Goal: Task Accomplishment & Management: Use online tool/utility

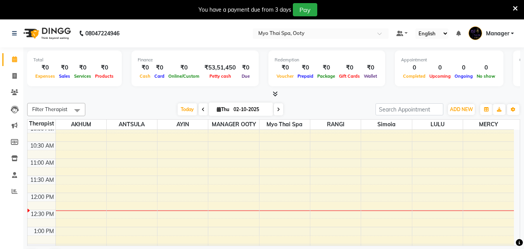
scroll to position [39, 0]
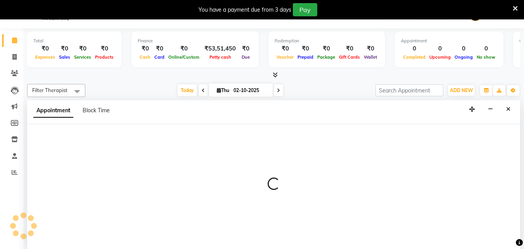
scroll to position [20, 0]
select select "88042"
select select "720"
select select "tentative"
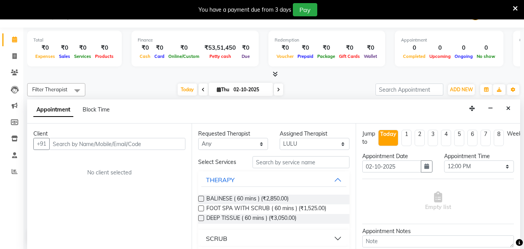
click at [128, 145] on input "text" at bounding box center [117, 144] width 136 height 12
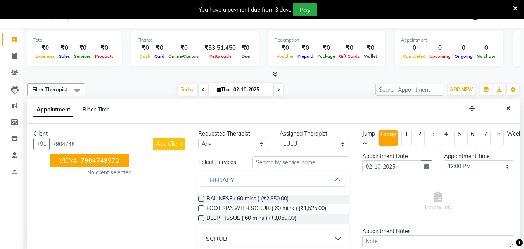
click at [117, 165] on button "VIDYA 7904748 972" at bounding box center [89, 160] width 79 height 12
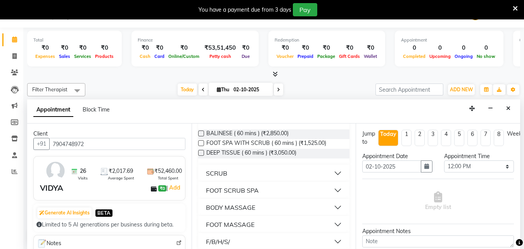
scroll to position [78, 0]
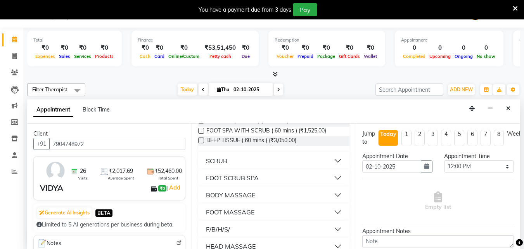
type input "7904748972"
click at [331, 191] on button "BODY MASSAGE" at bounding box center [273, 195] width 145 height 14
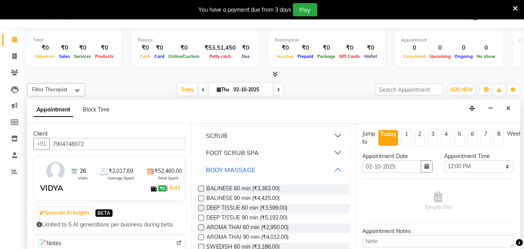
scroll to position [116, 0]
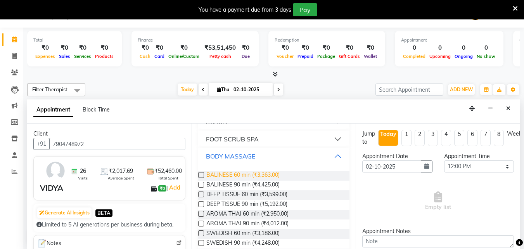
click at [257, 174] on span "BALINESE 60 min (₹3,363.00)" at bounding box center [242, 176] width 73 height 10
checkbox input "false"
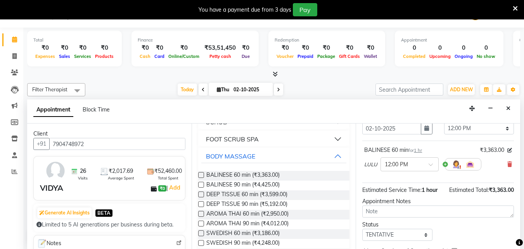
scroll to position [85, 0]
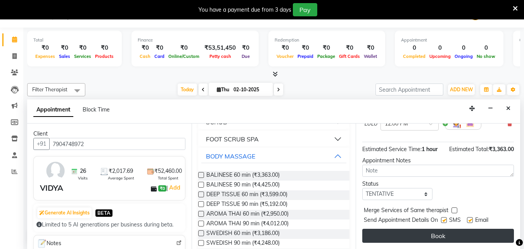
click at [401, 233] on button "Book" at bounding box center [438, 236] width 152 height 14
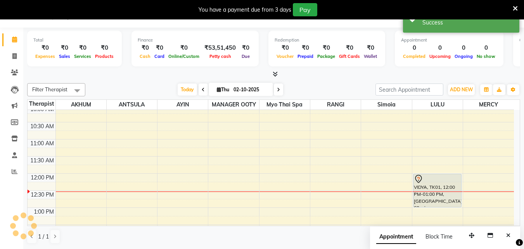
scroll to position [0, 0]
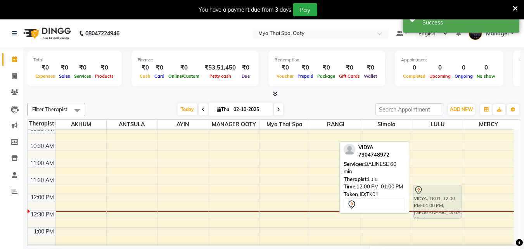
drag, startPoint x: 427, startPoint y: 209, endPoint x: 428, endPoint y: 198, distance: 10.9
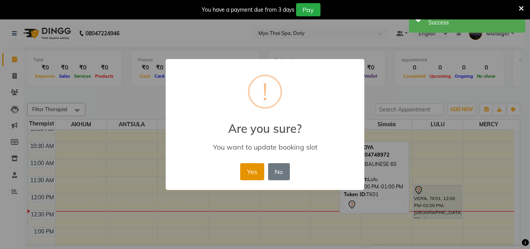
click at [249, 163] on button "Yes" at bounding box center [252, 171] width 24 height 17
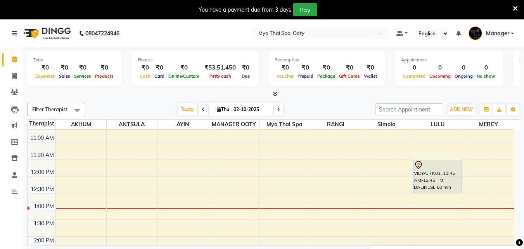
scroll to position [78, 0]
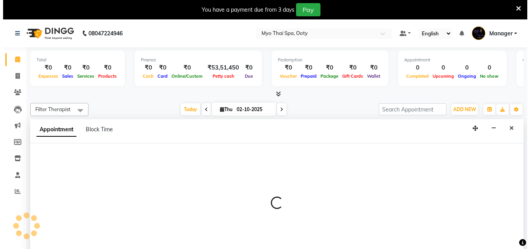
scroll to position [20, 0]
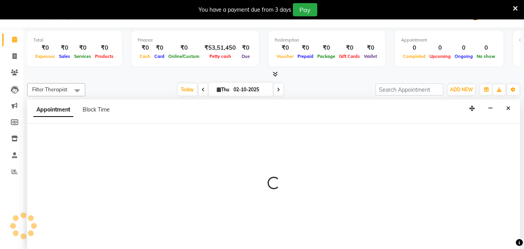
select select "86044"
select select "795"
select select "tentative"
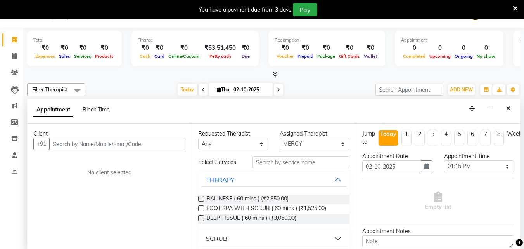
click at [86, 146] on input "text" at bounding box center [117, 144] width 136 height 12
type input "9940850197"
click at [168, 143] on span "Add Client" at bounding box center [169, 143] width 26 height 7
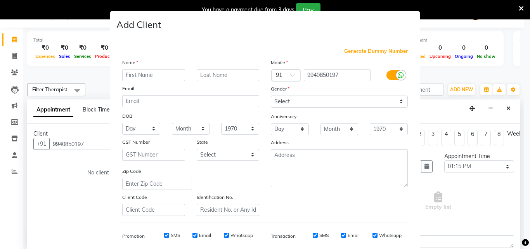
click at [145, 76] on input "text" at bounding box center [153, 75] width 63 height 12
type input "salmaan"
click at [329, 101] on select "Select [DEMOGRAPHIC_DATA] [DEMOGRAPHIC_DATA] Other Prefer Not To Say" at bounding box center [339, 101] width 137 height 12
select select "[DEMOGRAPHIC_DATA]"
click at [271, 95] on select "Select [DEMOGRAPHIC_DATA] [DEMOGRAPHIC_DATA] Other Prefer Not To Say" at bounding box center [339, 101] width 137 height 12
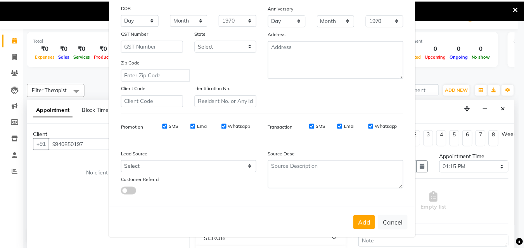
scroll to position [109, 0]
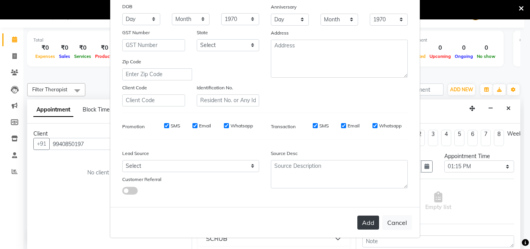
click at [358, 224] on button "Add" at bounding box center [368, 222] width 22 height 14
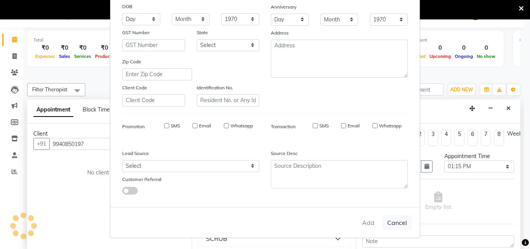
select select
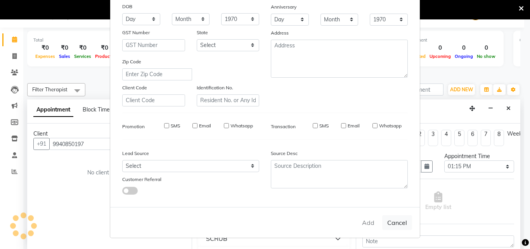
select select
checkbox input "false"
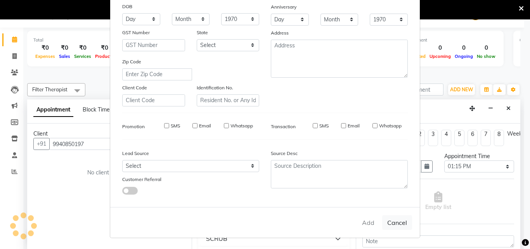
checkbox input "false"
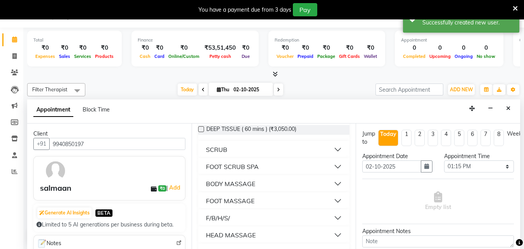
scroll to position [107, 0]
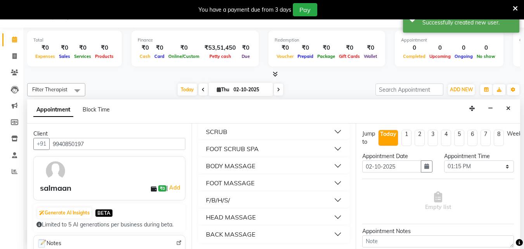
click at [332, 165] on button "BODY MASSAGE" at bounding box center [273, 166] width 145 height 14
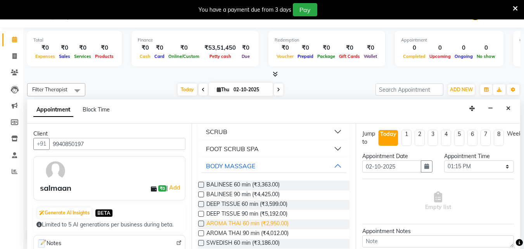
click at [249, 221] on span "AROMA THAI 60 min (₹2,950.00)" at bounding box center [247, 224] width 82 height 10
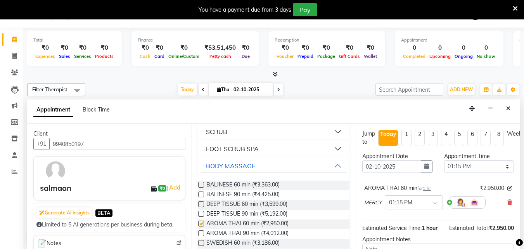
checkbox input "false"
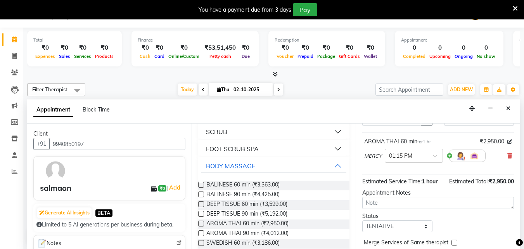
scroll to position [85, 0]
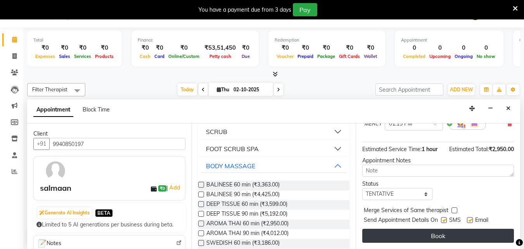
click at [418, 232] on button "Book" at bounding box center [438, 236] width 152 height 14
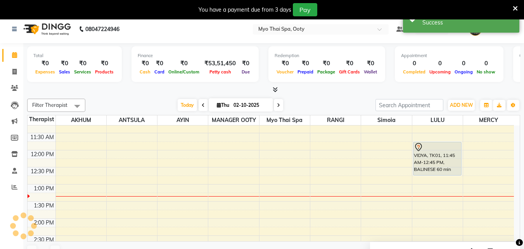
scroll to position [0, 0]
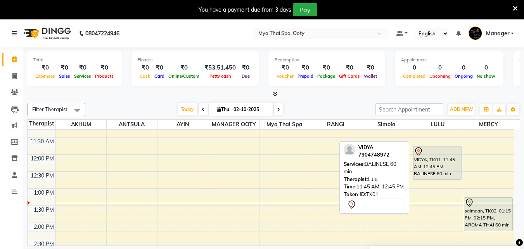
click at [434, 169] on div "VIDYA, TK01, 11:45 AM-12:45 PM, BALINESE 60 min" at bounding box center [438, 162] width 48 height 33
select select "7"
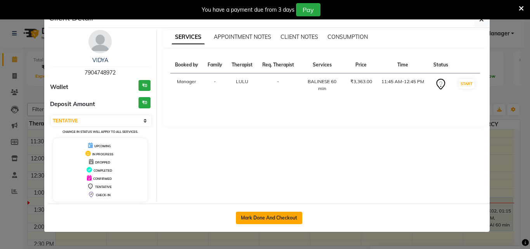
click at [272, 218] on button "Mark Done And Checkout" at bounding box center [269, 217] width 66 height 12
select select "558"
select select "service"
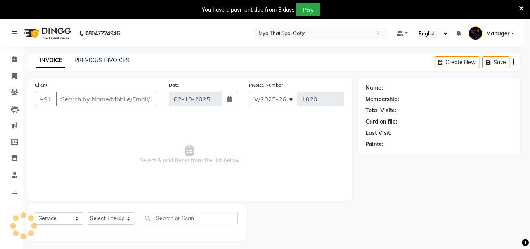
select select "3"
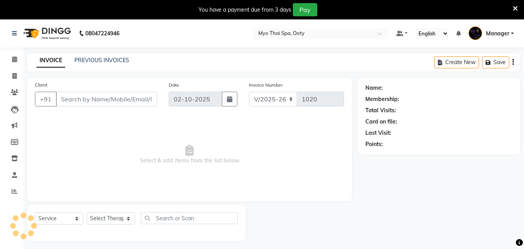
type input "7904748972"
select select "88042"
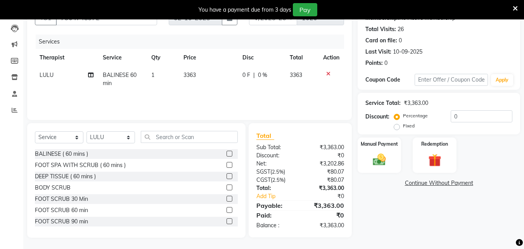
scroll to position [81, 0]
click at [468, 119] on input "0" at bounding box center [482, 116] width 62 height 12
type input "2"
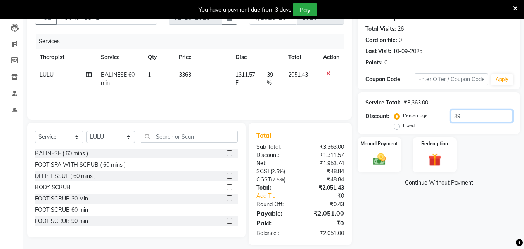
type input "3"
type input "40.52"
click at [385, 161] on img at bounding box center [380, 159] width 22 height 16
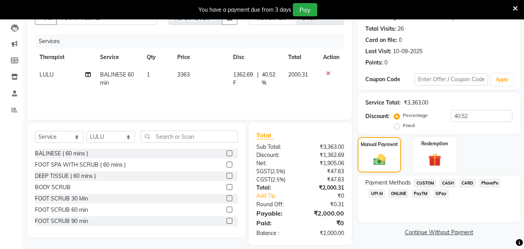
click at [464, 182] on span "CARD" at bounding box center [467, 182] width 17 height 9
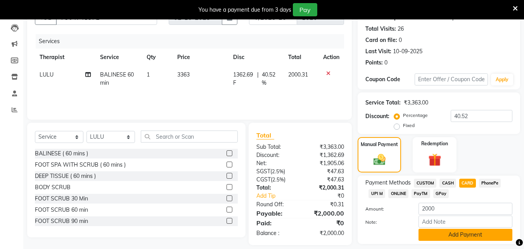
click at [445, 231] on button "Add Payment" at bounding box center [466, 235] width 94 height 12
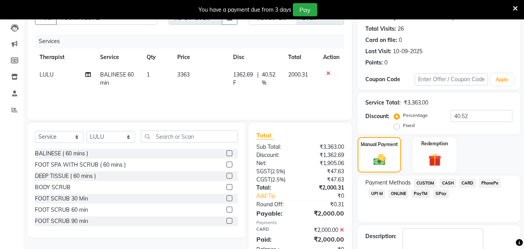
scroll to position [141, 0]
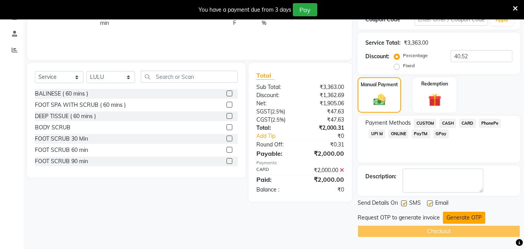
click at [467, 217] on button "Generate OTP" at bounding box center [464, 217] width 42 height 12
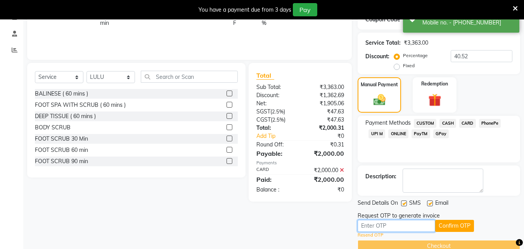
click at [404, 221] on input "text" at bounding box center [397, 226] width 78 height 12
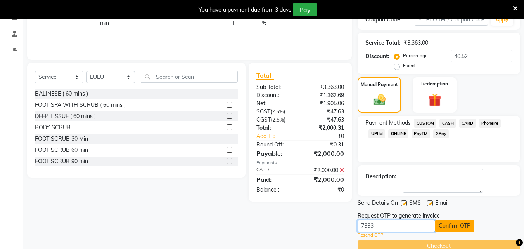
type input "7333"
click at [441, 227] on button "Confirm OTP" at bounding box center [454, 226] width 39 height 12
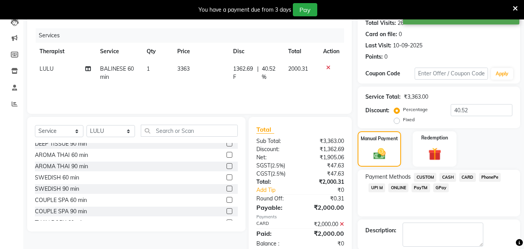
scroll to position [126, 0]
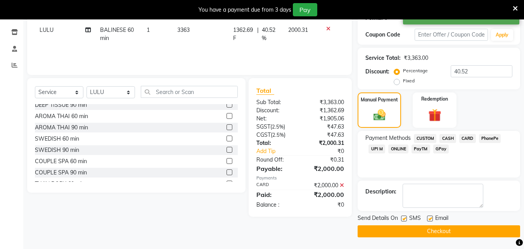
click at [467, 230] on button "Checkout" at bounding box center [439, 231] width 163 height 12
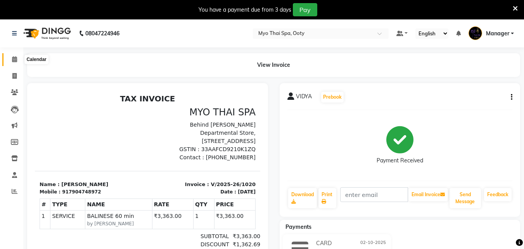
click at [19, 58] on span at bounding box center [15, 59] width 14 height 9
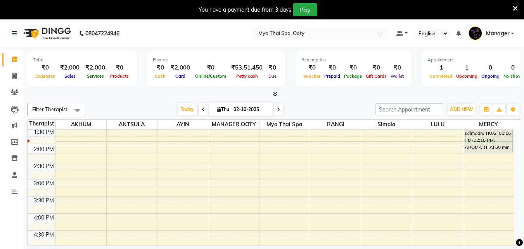
scroll to position [116, 0]
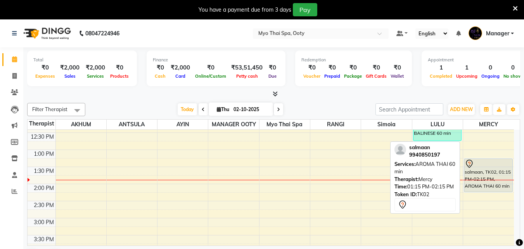
click at [497, 176] on div "salmaan, TK02, 01:15 PM-02:15 PM, AROMA THAI 60 min" at bounding box center [488, 175] width 48 height 33
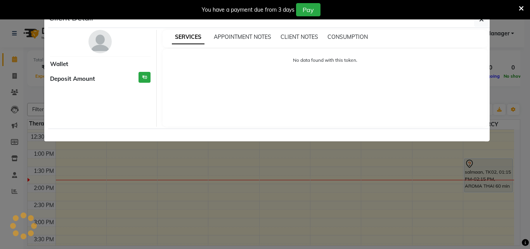
select select "7"
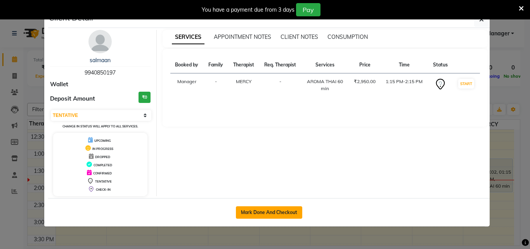
click at [272, 215] on button "Mark Done And Checkout" at bounding box center [269, 212] width 66 height 12
select select "service"
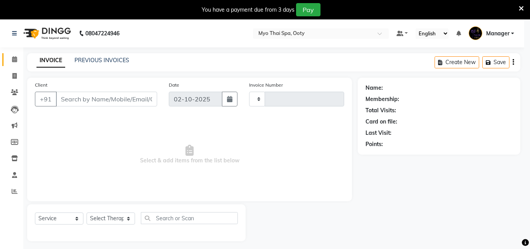
type input "1021"
select select "3"
select select "558"
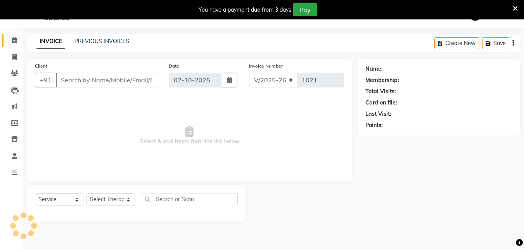
type input "9940850197"
select select "86044"
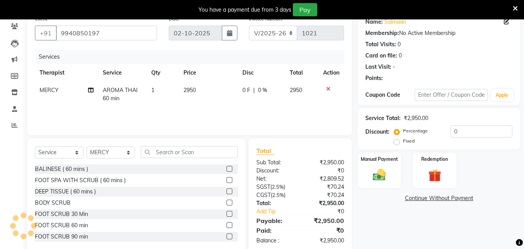
scroll to position [81, 0]
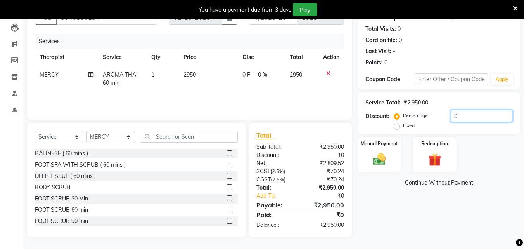
click at [474, 116] on input "0" at bounding box center [482, 116] width 62 height 12
type input "20"
click at [388, 158] on img at bounding box center [380, 159] width 22 height 16
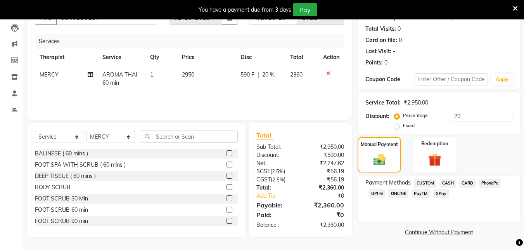
click at [373, 194] on span "UPI M" at bounding box center [377, 193] width 17 height 9
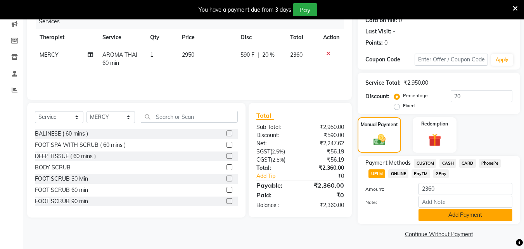
scroll to position [104, 0]
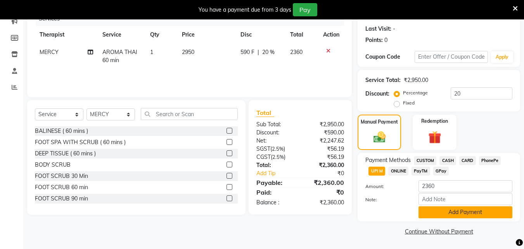
click at [463, 208] on button "Add Payment" at bounding box center [466, 212] width 94 height 12
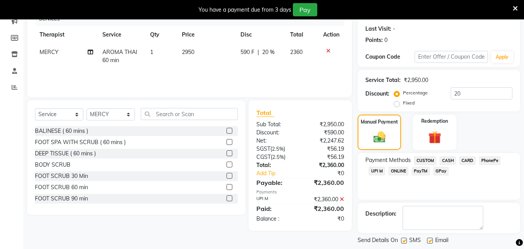
scroll to position [141, 0]
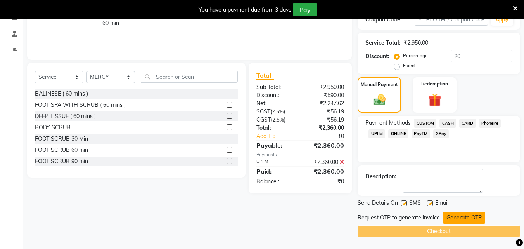
click at [455, 220] on button "Generate OTP" at bounding box center [464, 217] width 42 height 12
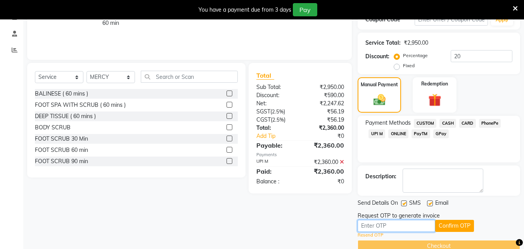
click at [380, 223] on input "text" at bounding box center [397, 226] width 78 height 12
type input "6196"
click at [459, 229] on button "Confirm OTP" at bounding box center [454, 226] width 39 height 12
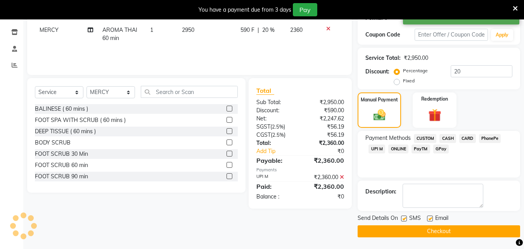
scroll to position [126, 0]
click at [449, 233] on button "Checkout" at bounding box center [439, 231] width 163 height 12
